Goal: Transaction & Acquisition: Purchase product/service

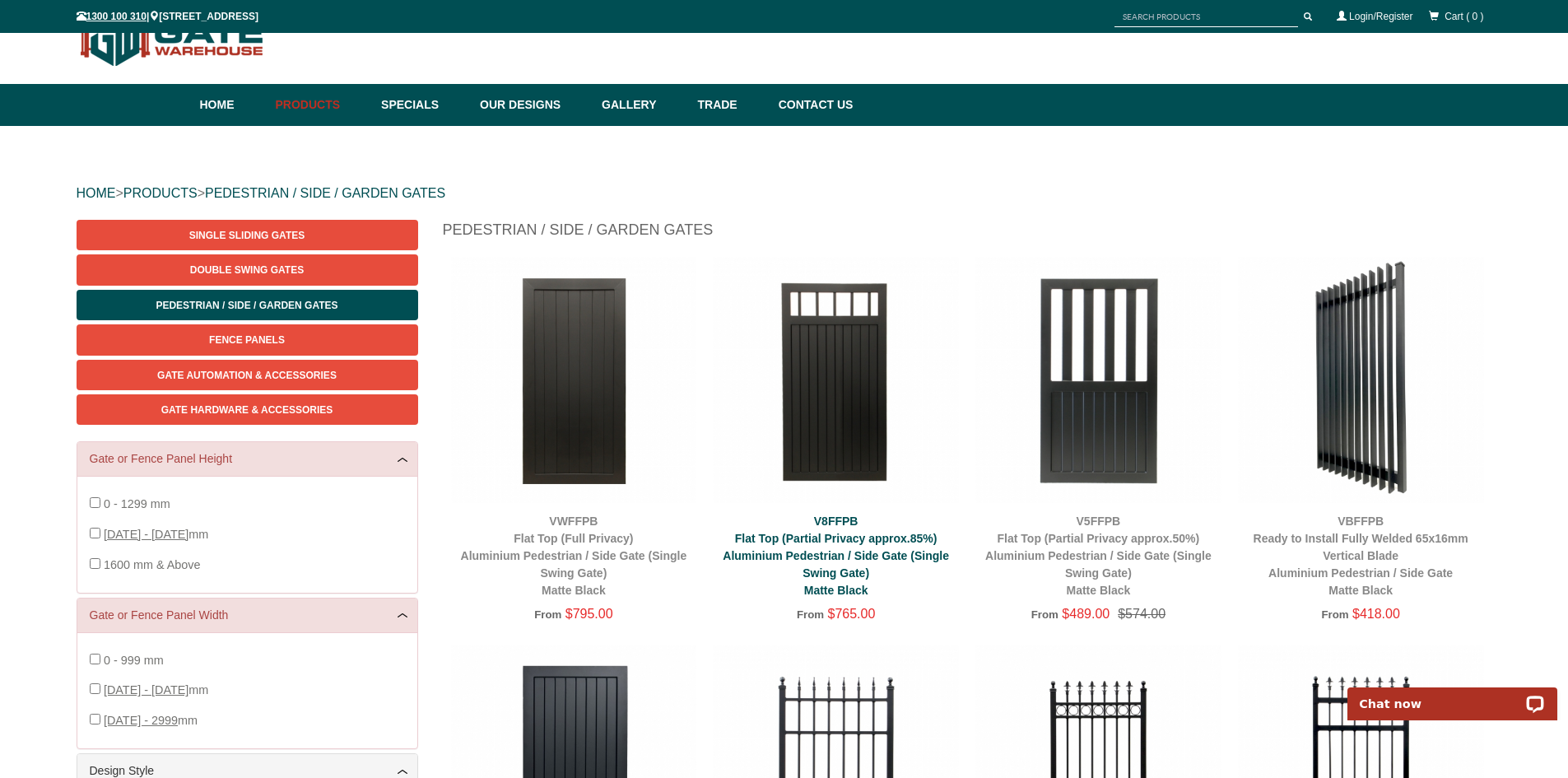
click at [851, 574] on link "V8FFPB Flat Top (Partial Privacy approx.85%) Aluminium Pedestrian / Side Gate (…" at bounding box center [836, 556] width 226 height 82
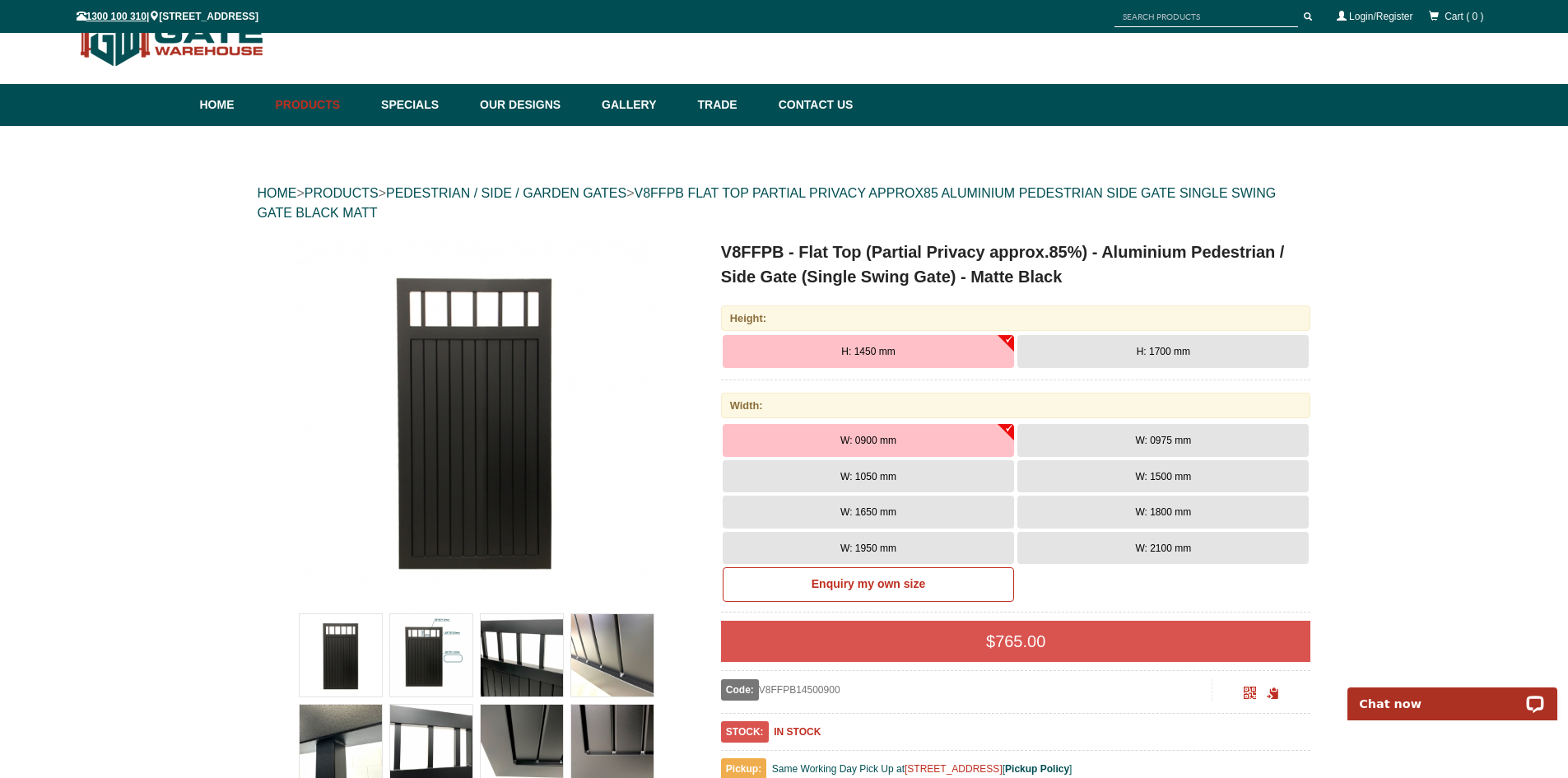
click at [1127, 346] on button "H: 1700 mm" at bounding box center [1163, 352] width 291 height 33
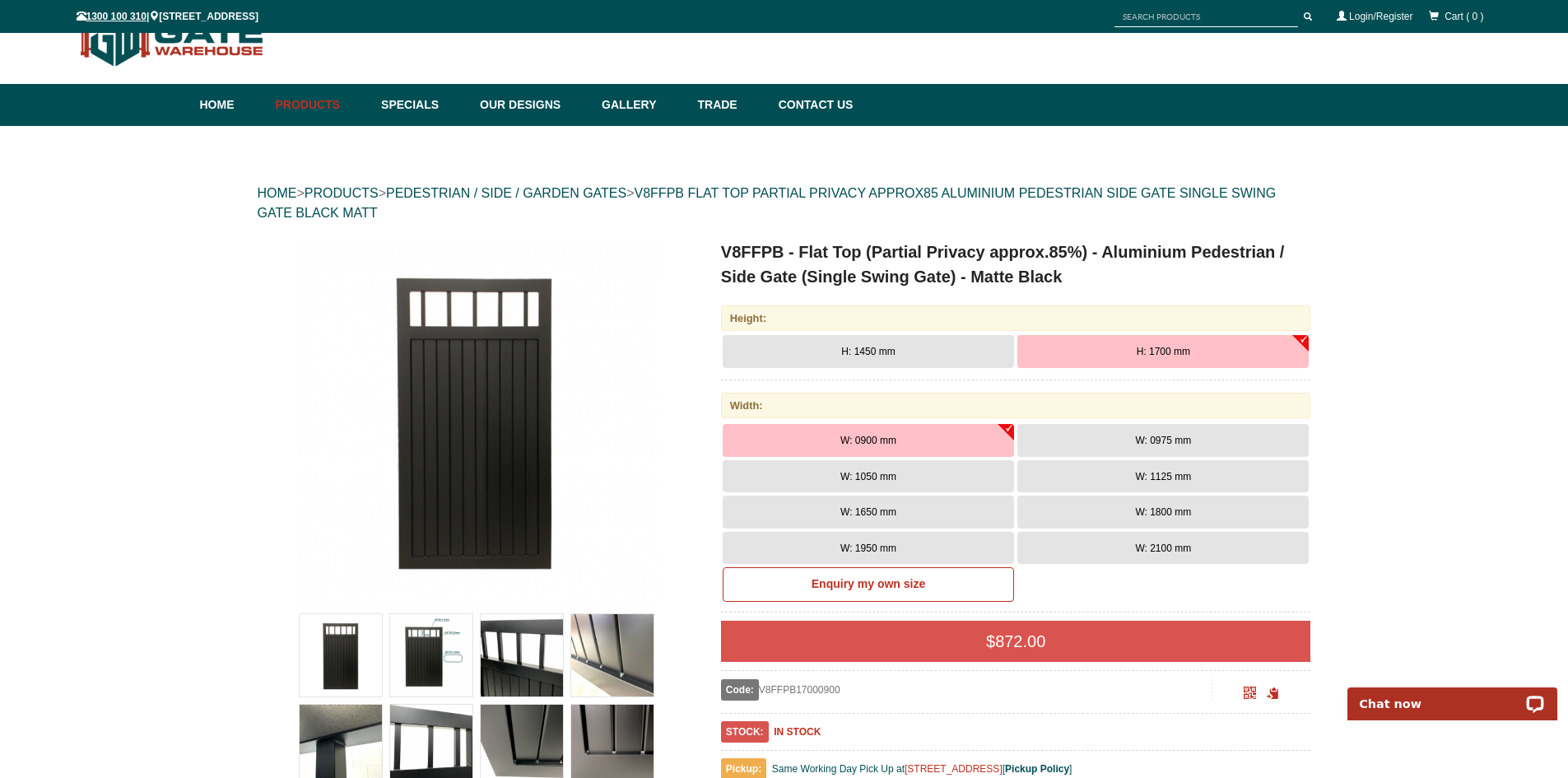
click at [1172, 476] on span "W: 1125 mm" at bounding box center [1163, 476] width 56 height 11
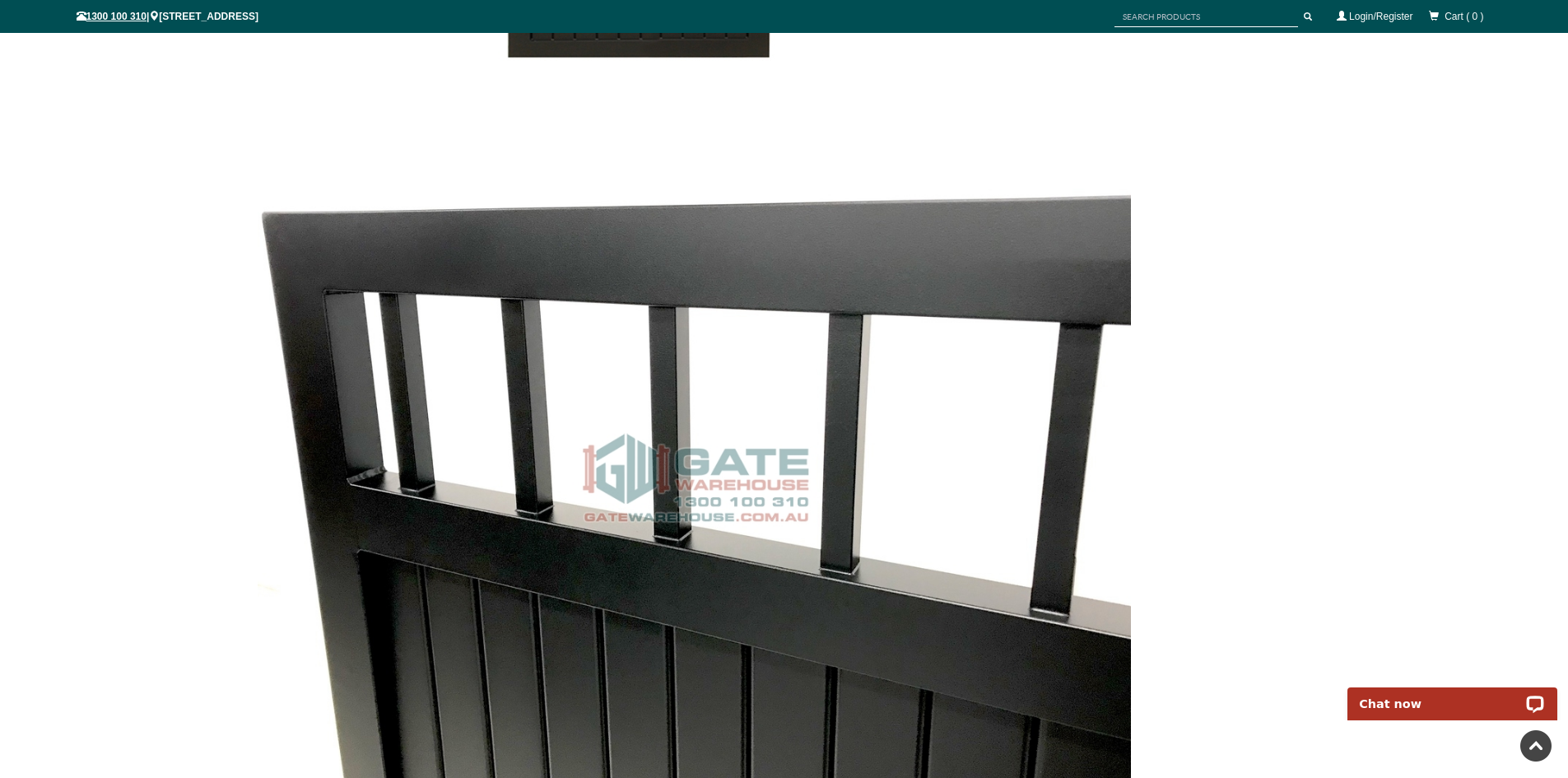
scroll to position [2263, 0]
